Goal: Transaction & Acquisition: Purchase product/service

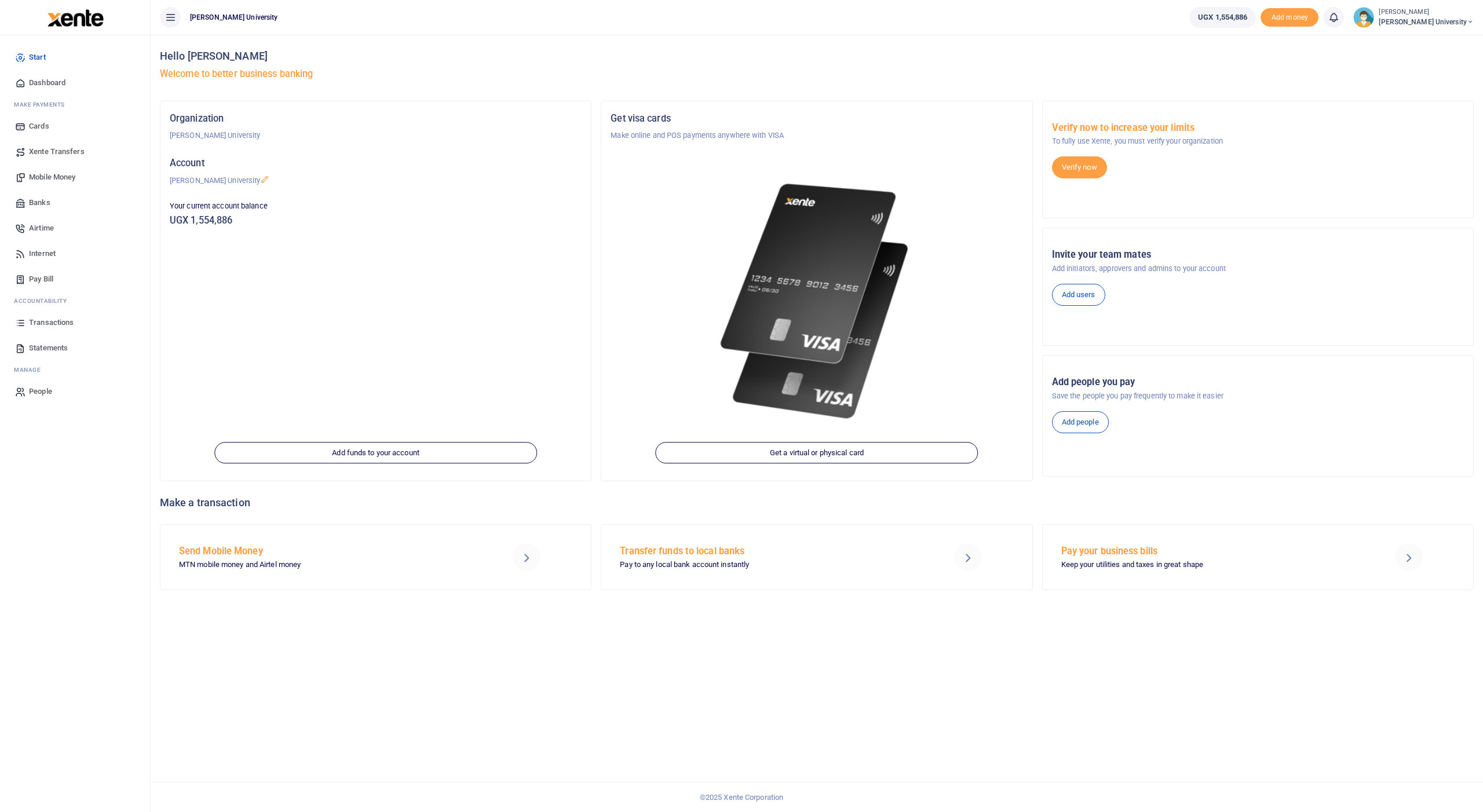
click at [56, 173] on span "Mobile Money" at bounding box center [52, 178] width 46 height 12
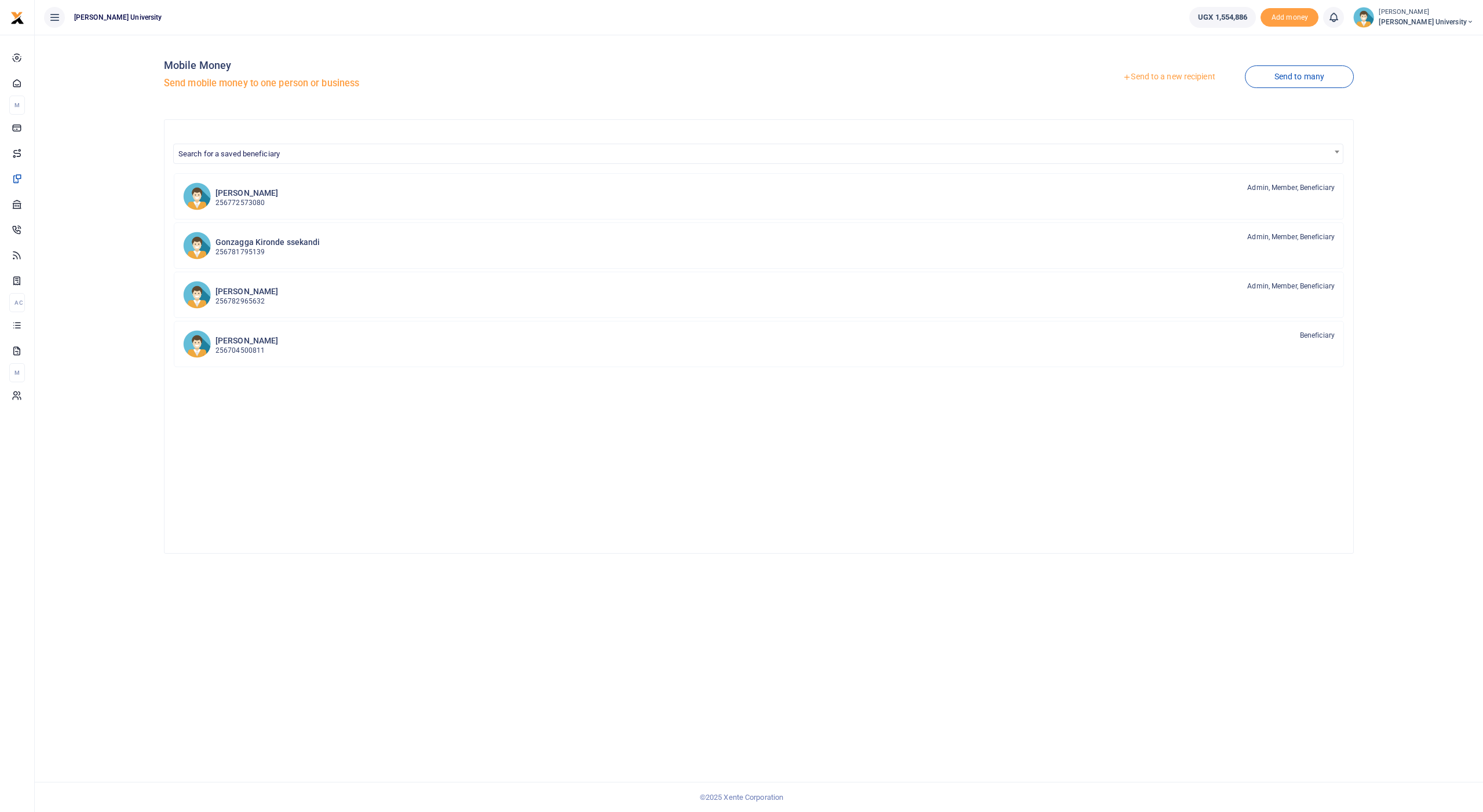
click at [1157, 73] on link "Send to a new recipient" at bounding box center [1169, 76] width 151 height 21
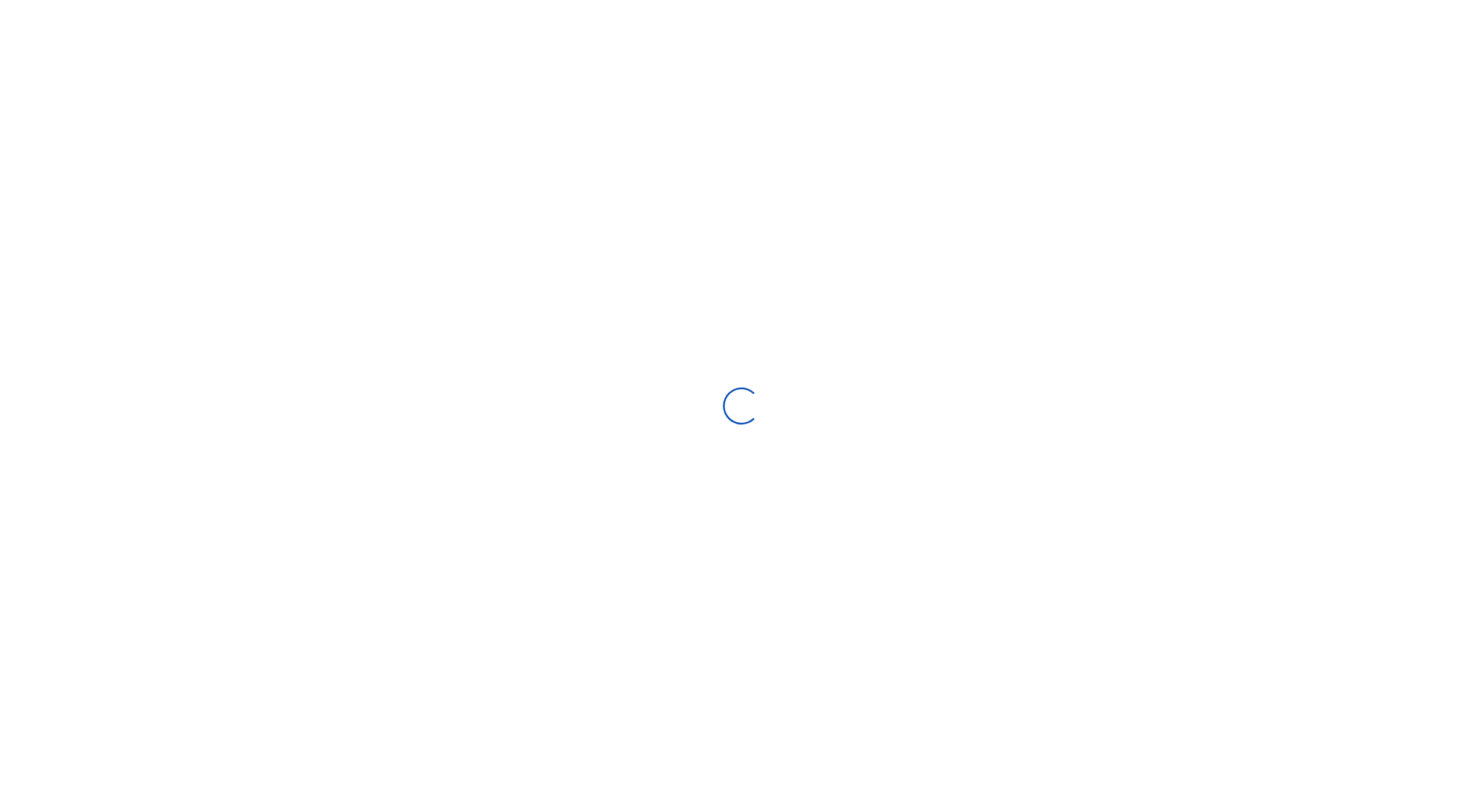
select select "Loading bundles"
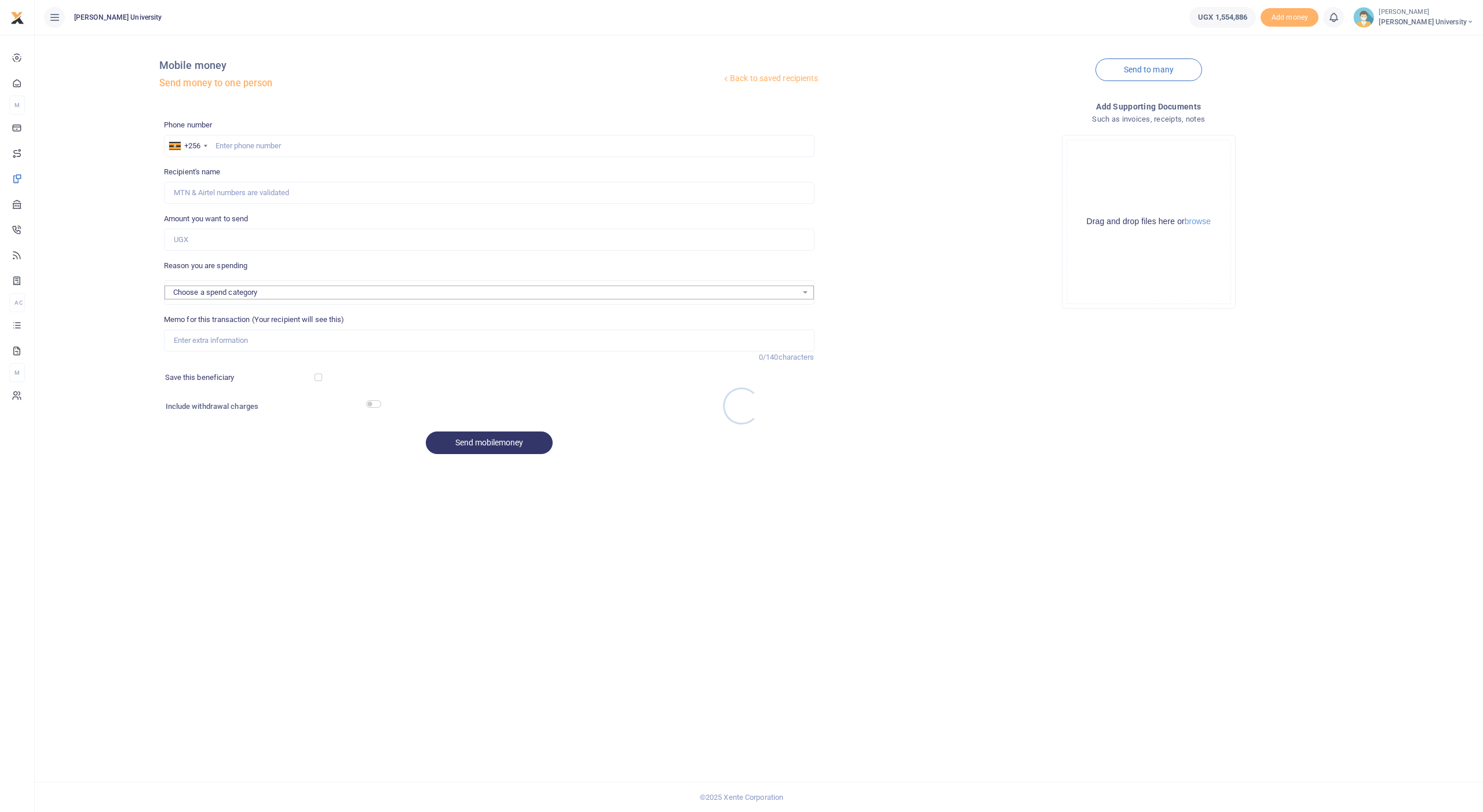
click at [272, 144] on div at bounding box center [742, 406] width 1483 height 812
select select
click at [269, 149] on input "text" at bounding box center [488, 145] width 650 height 22
type input "776834916"
type input "Amos Lunyiiza Kazibwe"
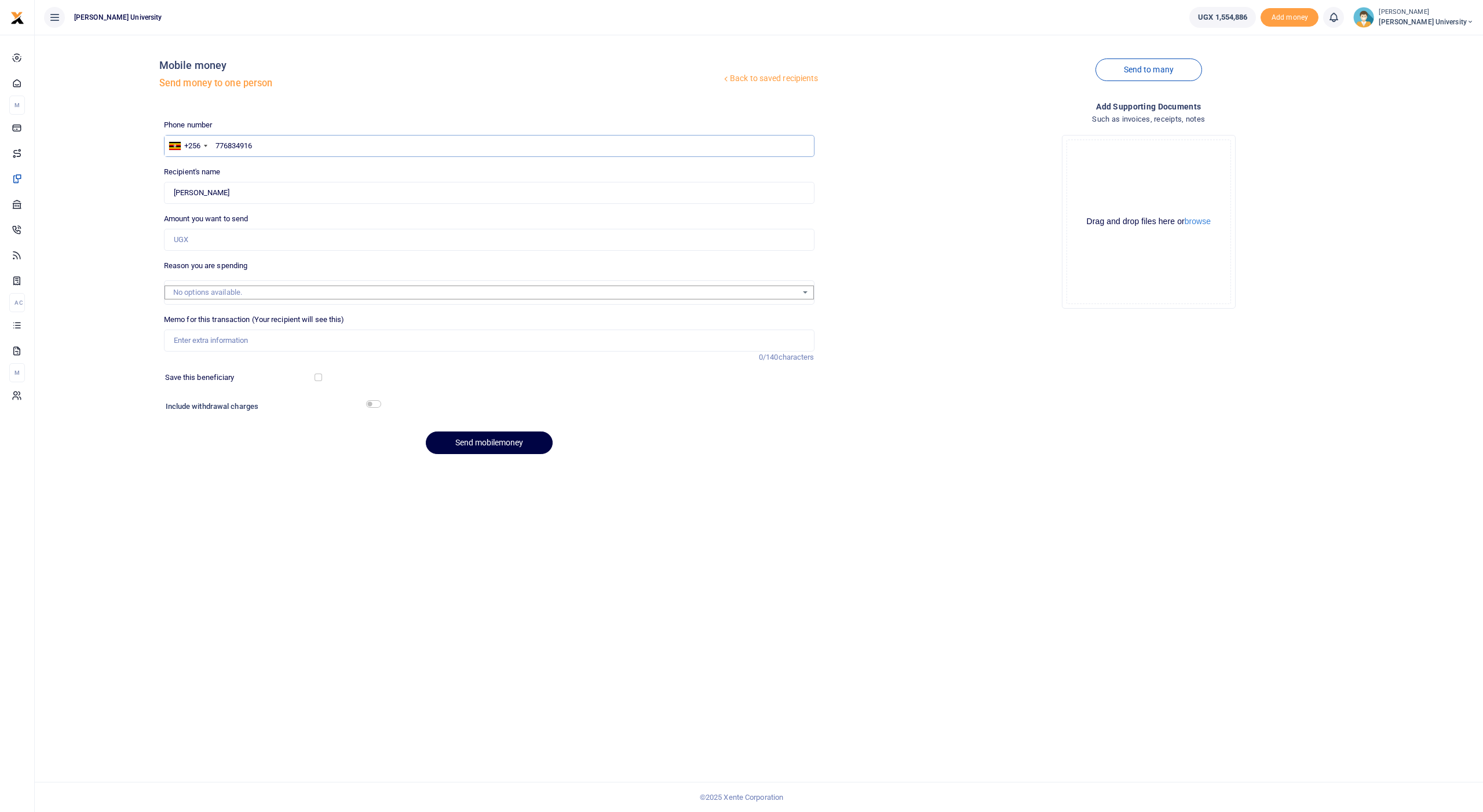
type input "776834916"
click at [238, 238] on input "Amount you want to send" at bounding box center [488, 239] width 650 height 22
type input "100,000"
click at [222, 339] on input "Memo for this transaction (Your recipient will see this)" at bounding box center [488, 340] width 650 height 22
type input "P"
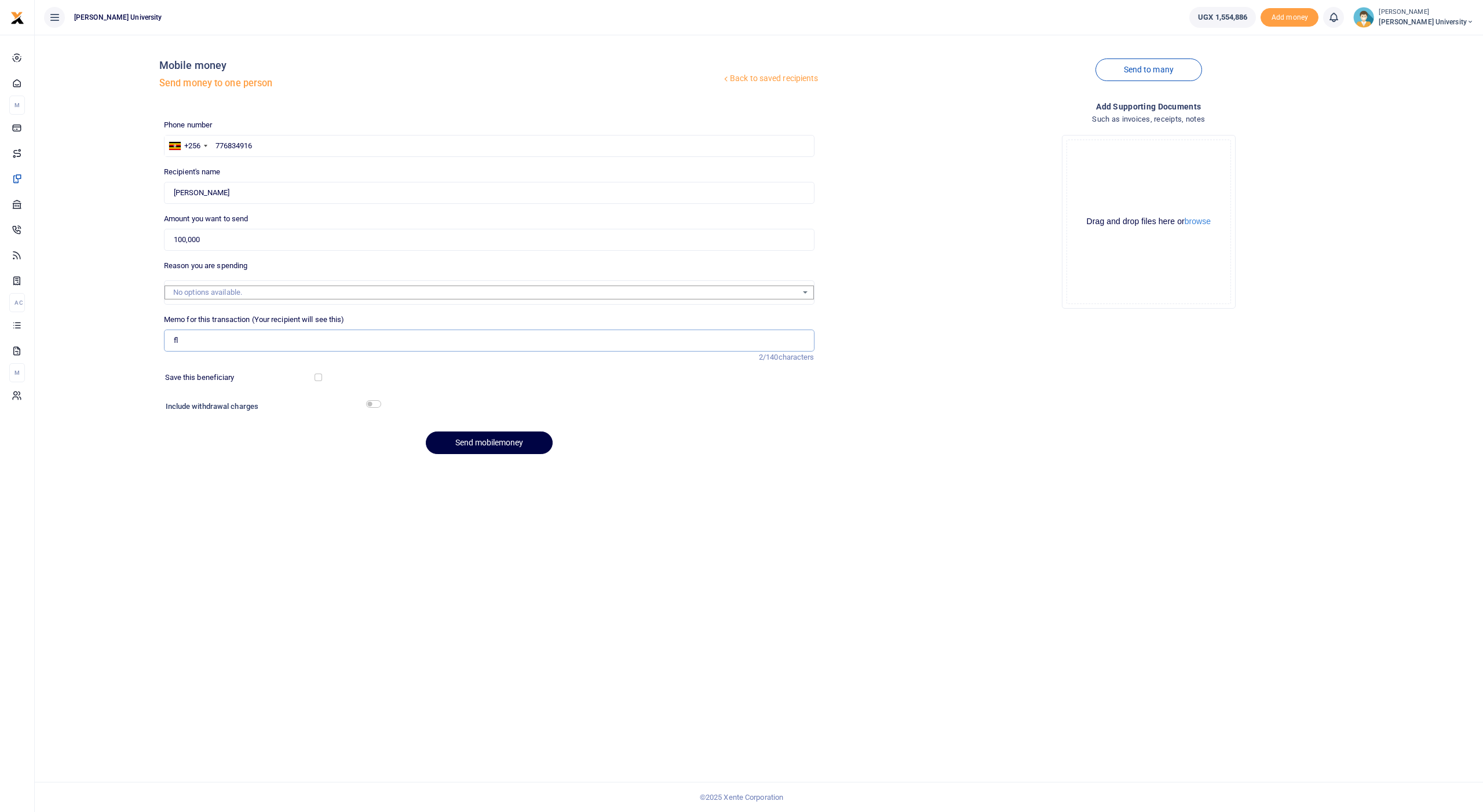
type input "f"
type input "Flash disk of photos taken at hotel Protea on 18th 9 2025 workshop"
click at [373, 401] on input "checkbox" at bounding box center [373, 404] width 15 height 7
checkbox input "true"
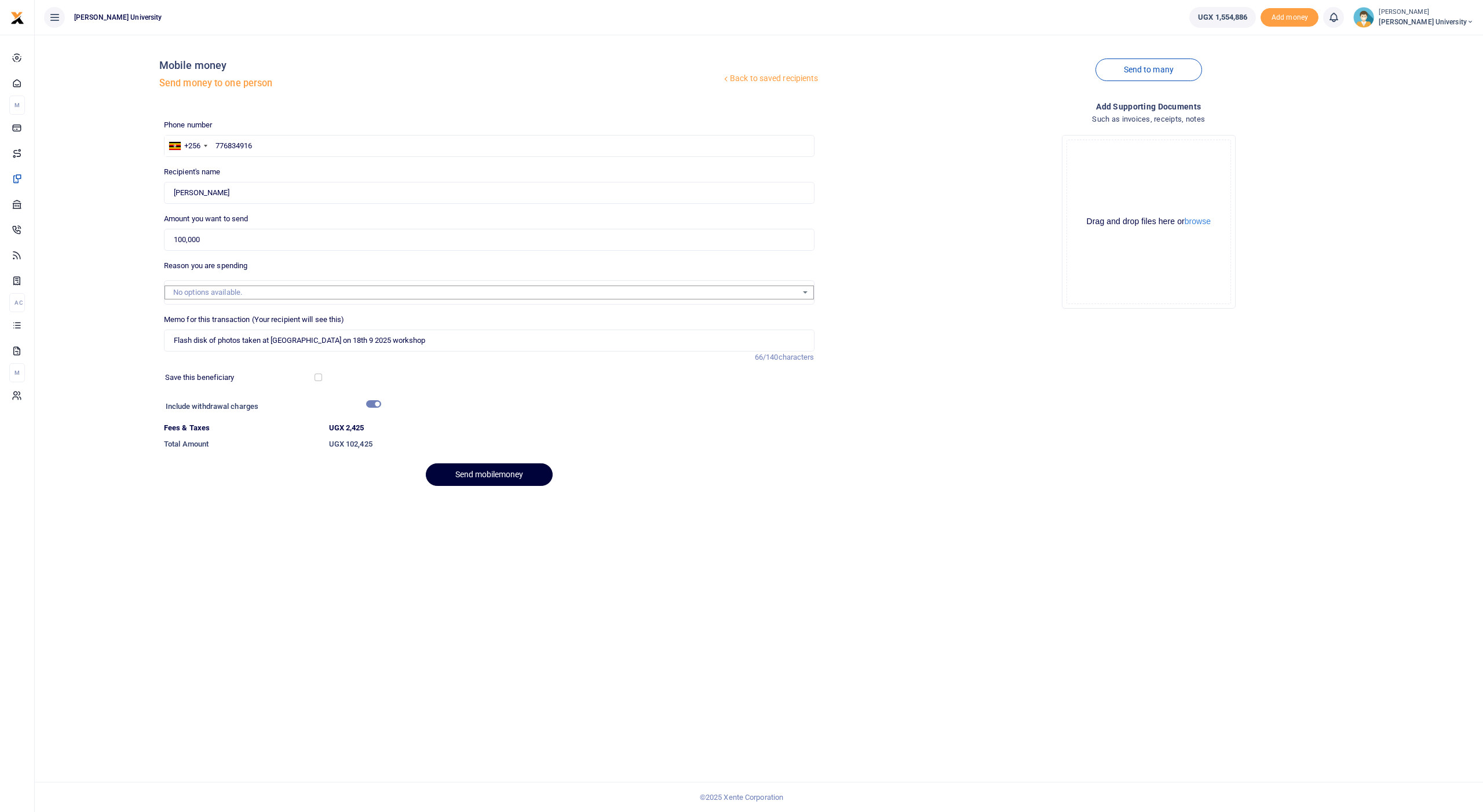
click at [487, 469] on button "Send mobilemoney" at bounding box center [489, 474] width 127 height 22
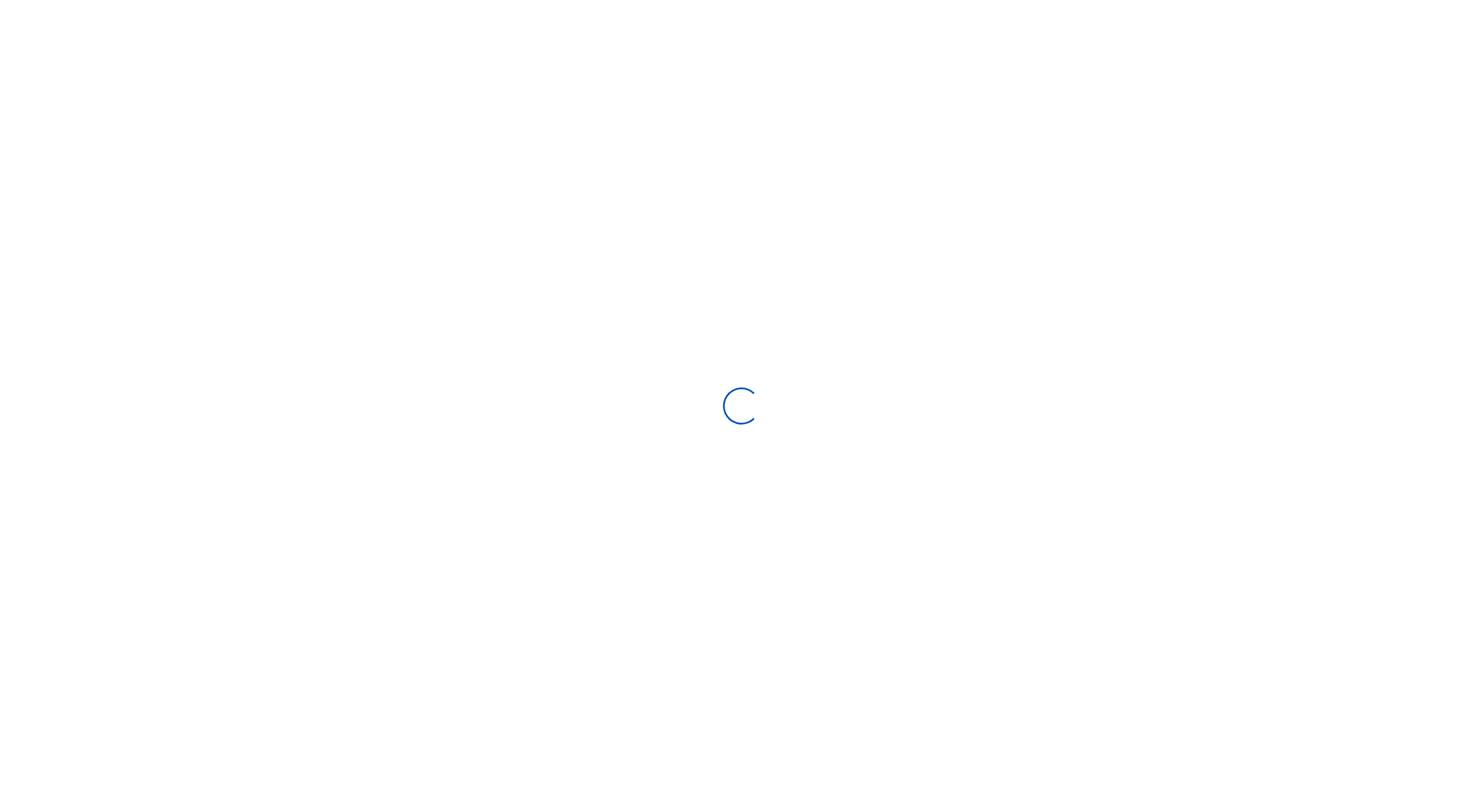
select select "Loading bundles"
select select
